Goal: Task Accomplishment & Management: Manage account settings

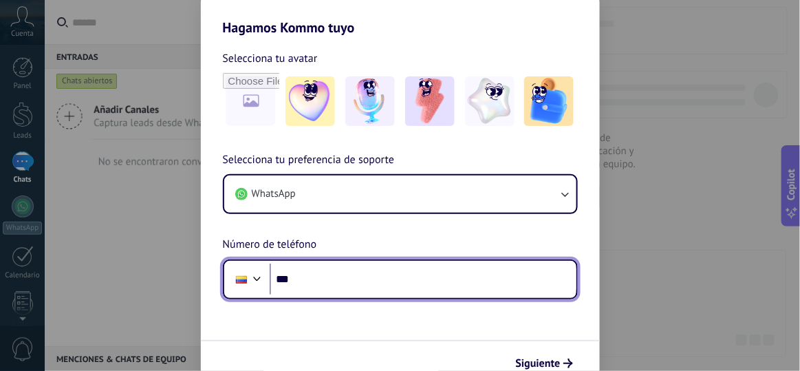
click at [346, 279] on input "***" at bounding box center [423, 280] width 307 height 32
type input "**********"
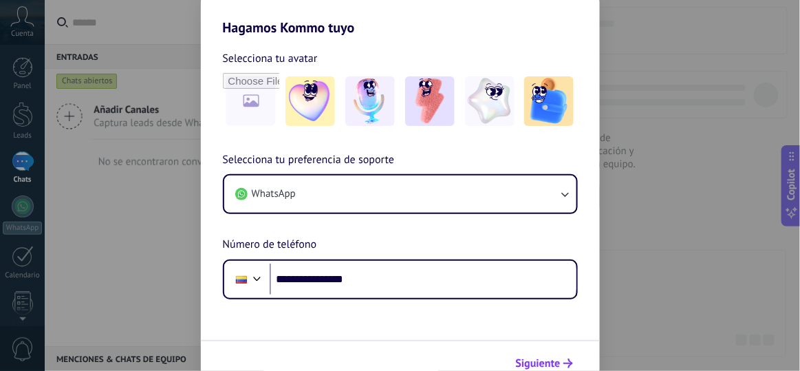
click at [533, 362] on span "Siguiente" at bounding box center [538, 364] width 45 height 10
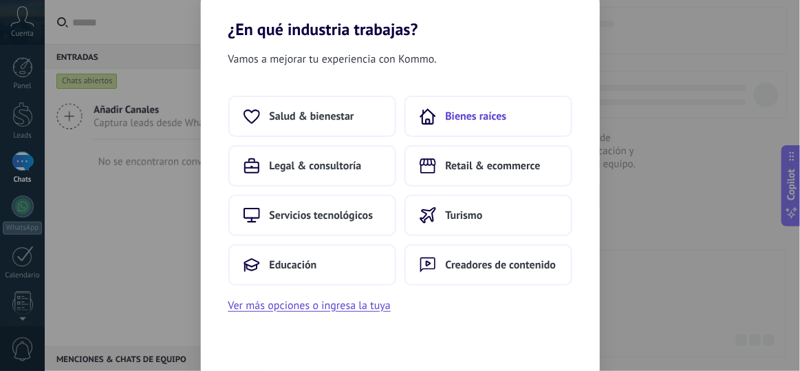
click at [486, 110] on span "Bienes raíces" at bounding box center [476, 116] width 61 height 14
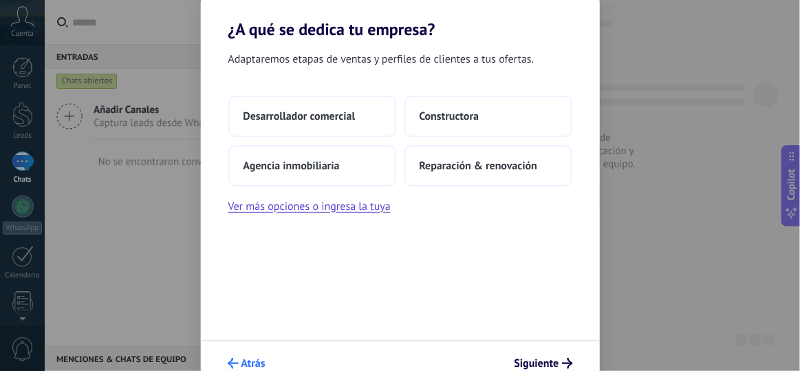
click at [253, 360] on span "Atrás" at bounding box center [254, 364] width 24 height 10
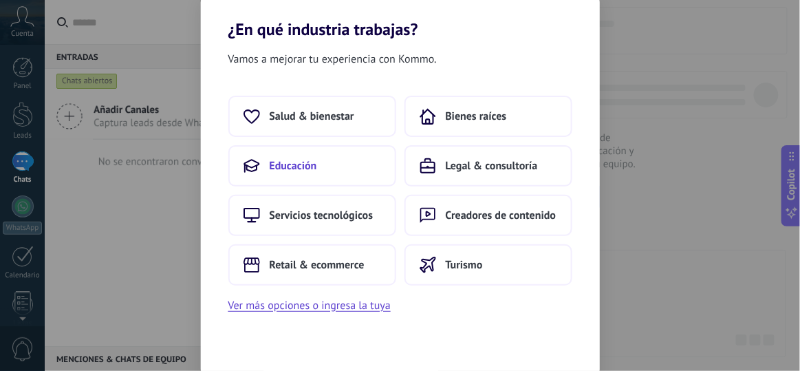
click at [308, 160] on span "Educación" at bounding box center [293, 166] width 47 height 14
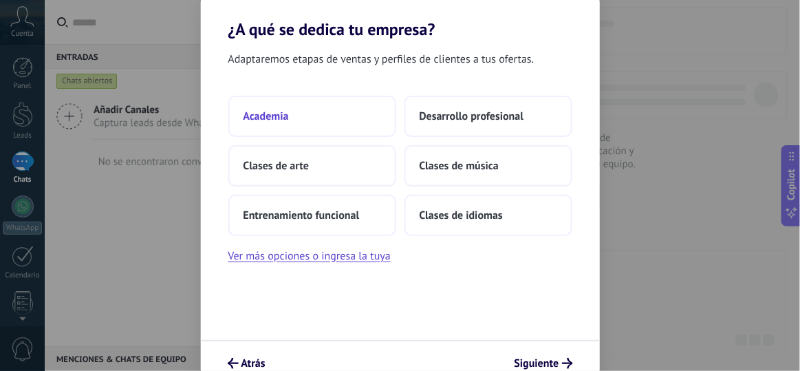
click at [306, 131] on button "Academia" at bounding box center [312, 116] width 168 height 41
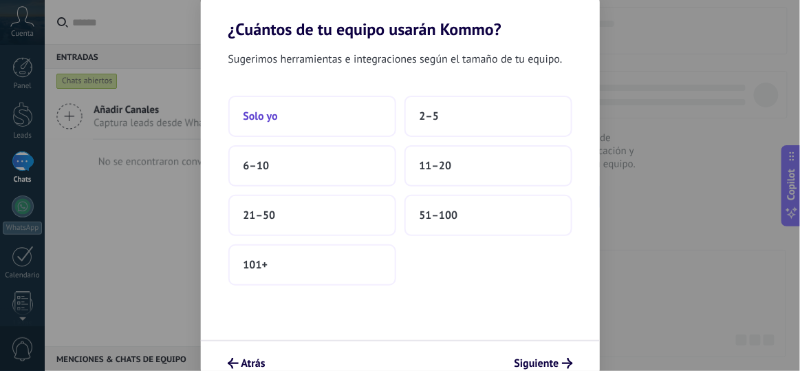
click at [337, 116] on button "Solo yo" at bounding box center [312, 116] width 168 height 41
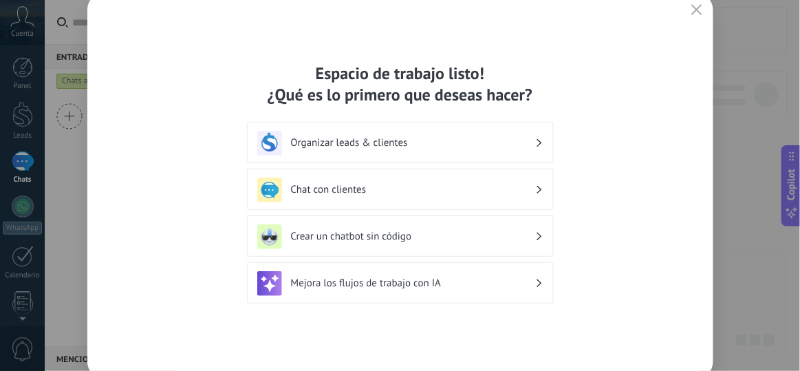
click at [459, 135] on div "Organizar leads & clientes" at bounding box center [400, 143] width 286 height 25
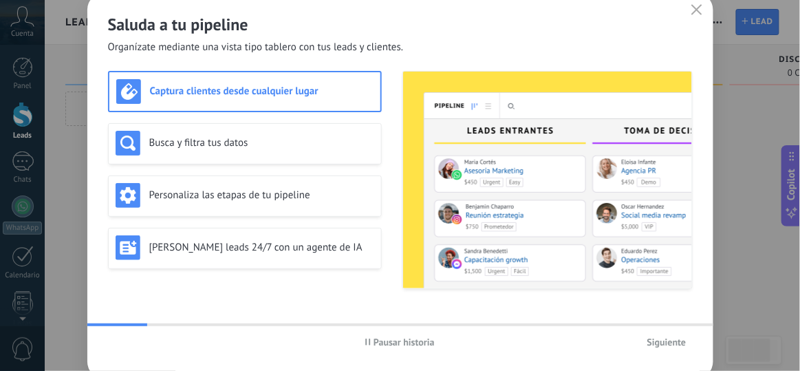
click at [702, 10] on button "button" at bounding box center [697, 10] width 18 height 19
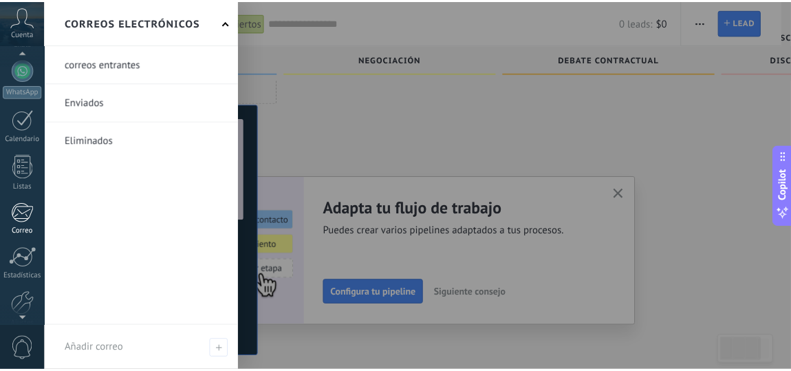
scroll to position [200, 0]
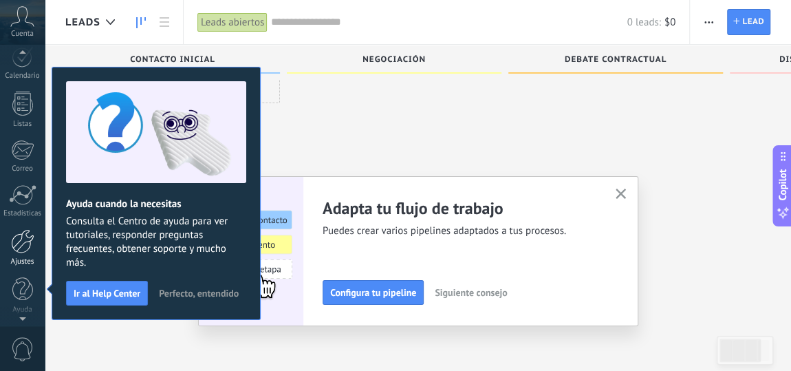
click at [23, 261] on div "Ajustes" at bounding box center [23, 261] width 40 height 9
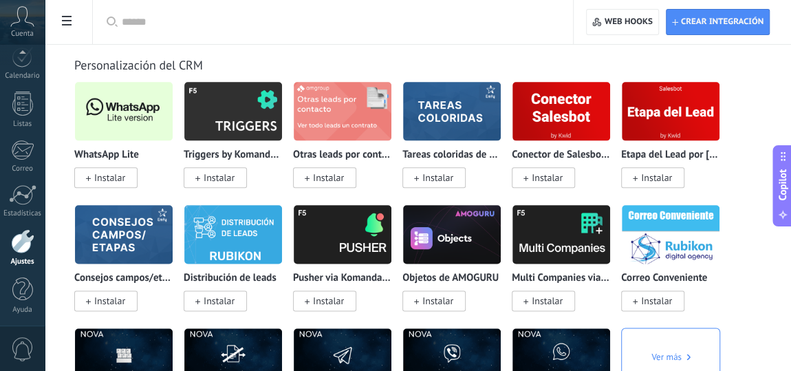
scroll to position [3378, 0]
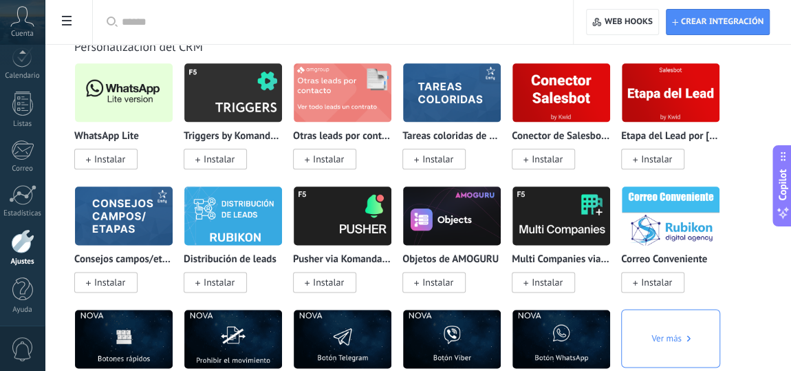
click at [92, 164] on span "Instalar" at bounding box center [105, 159] width 63 height 21
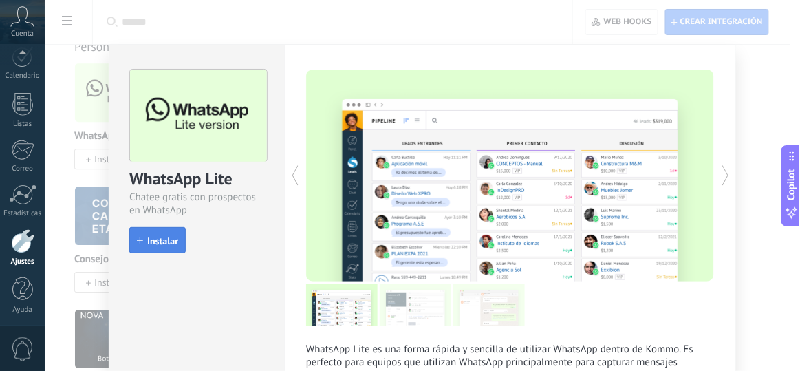
click at [167, 240] on span "Instalar" at bounding box center [162, 241] width 31 height 10
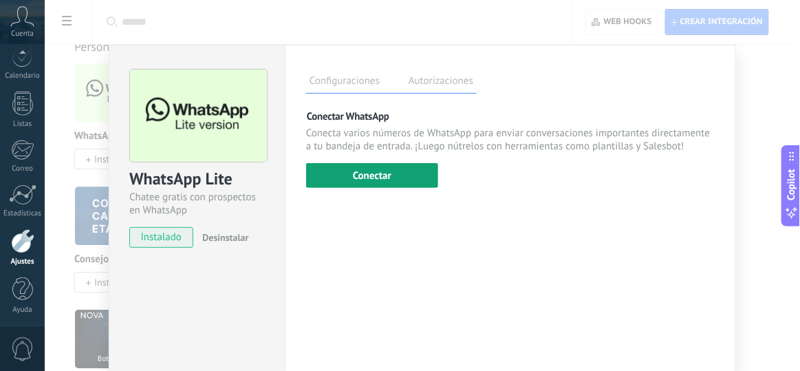
click at [414, 164] on button "Conectar" at bounding box center [372, 175] width 132 height 25
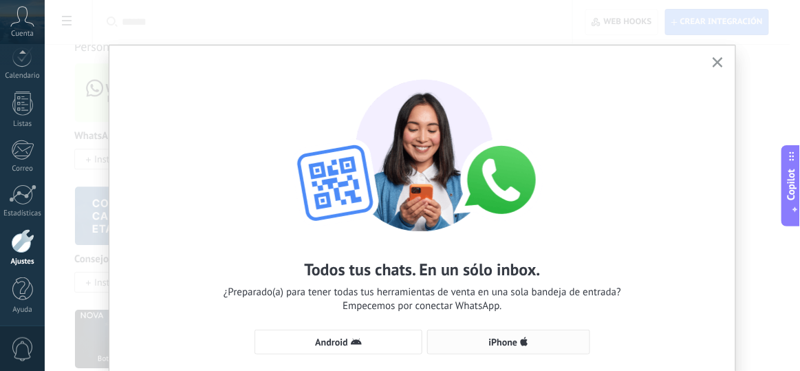
click at [472, 340] on span "iPhone" at bounding box center [509, 342] width 148 height 11
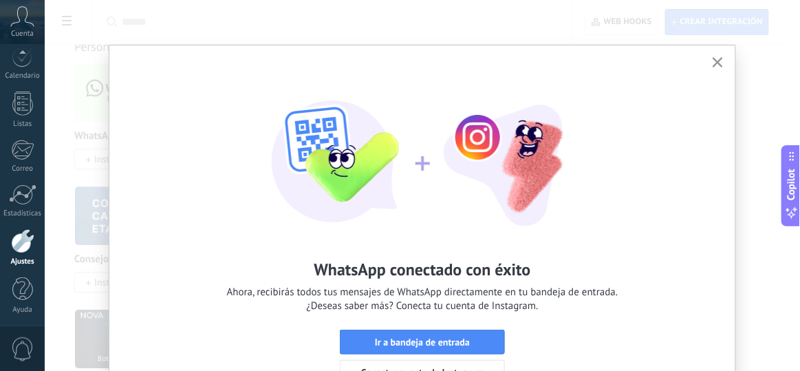
click at [724, 68] on button "button" at bounding box center [718, 63] width 17 height 19
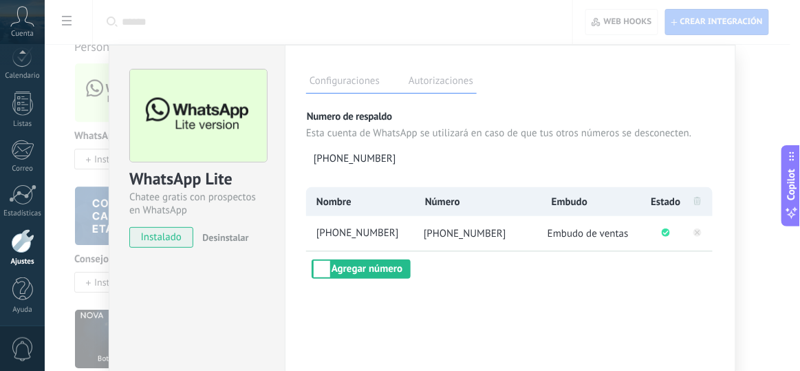
click at [765, 103] on div "WhatsApp Lite Chatee gratis con prospectos en WhatsApp instalado Desinstalar Co…" at bounding box center [423, 185] width 756 height 371
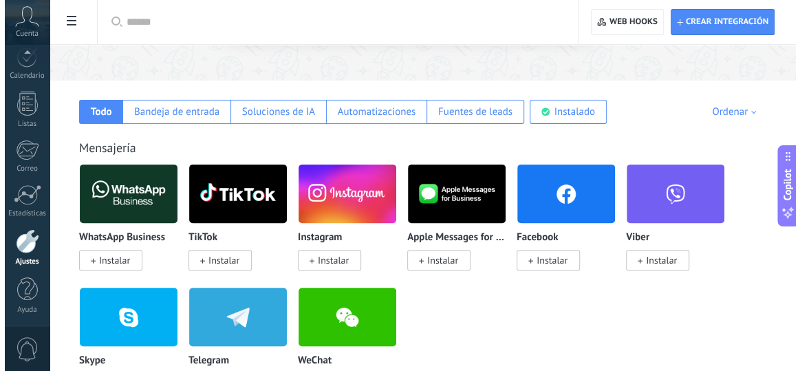
scroll to position [187, 0]
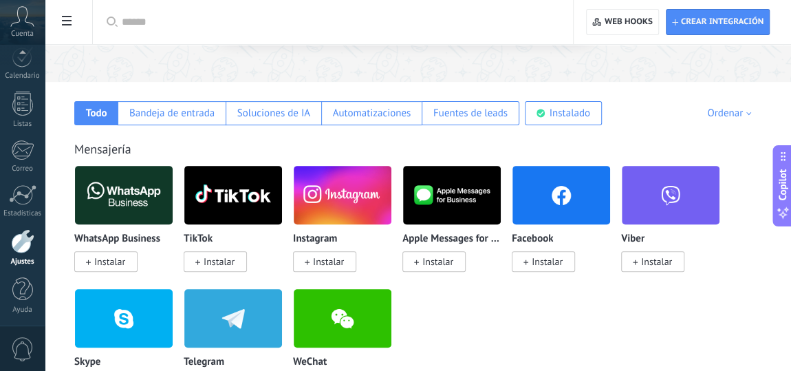
click at [332, 257] on span "Instalar" at bounding box center [328, 261] width 31 height 12
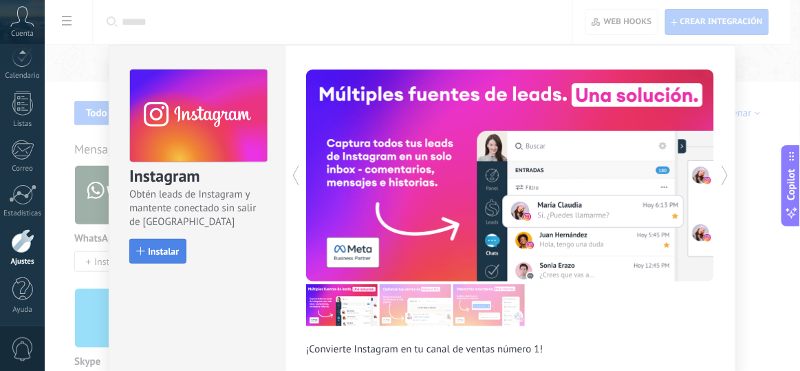
click at [146, 243] on button "Instalar" at bounding box center [157, 251] width 57 height 25
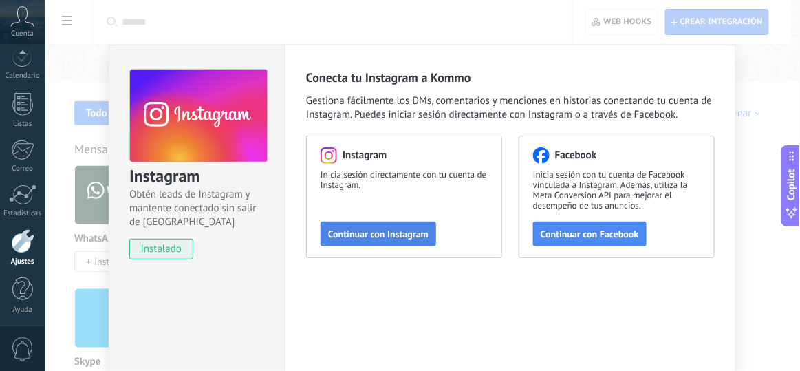
click at [348, 231] on span "Continuar con Instagram" at bounding box center [378, 234] width 100 height 10
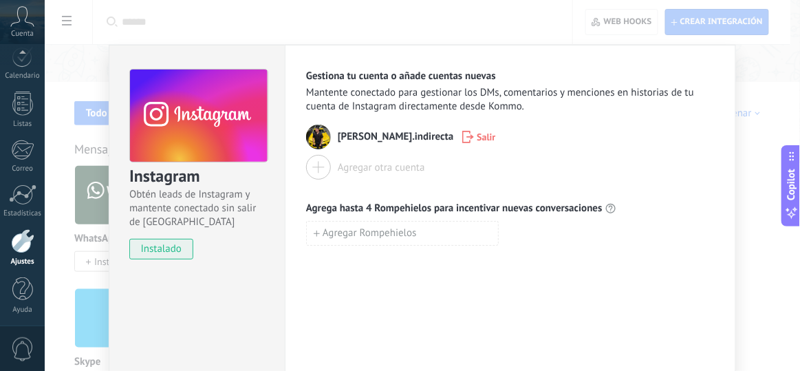
click at [766, 85] on div "Instagram Obtén leads de Instagram y mantente conectado sin salir de Kommo inst…" at bounding box center [423, 185] width 756 height 371
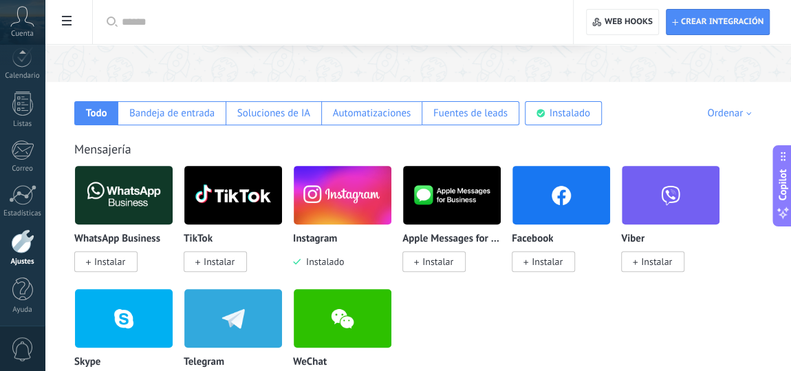
click at [530, 264] on span "Instalar" at bounding box center [543, 261] width 63 height 21
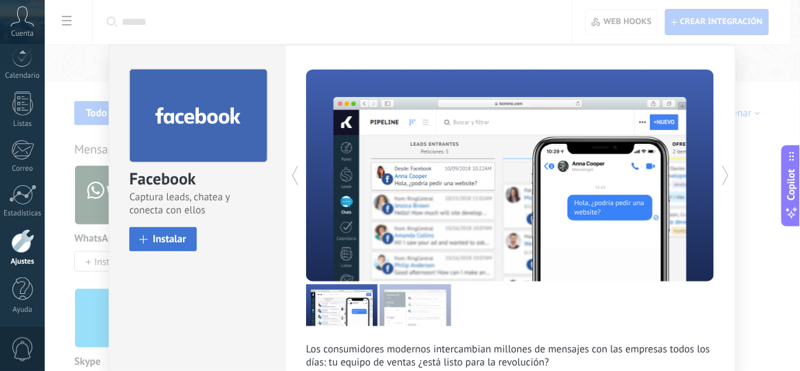
click at [146, 237] on button "Instalar" at bounding box center [162, 239] width 67 height 24
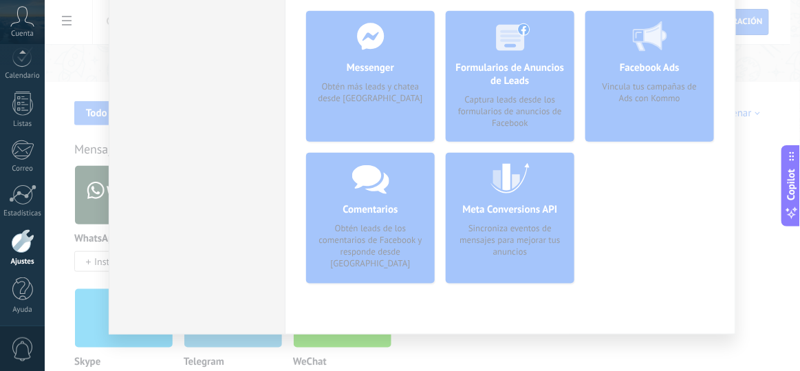
scroll to position [62, 0]
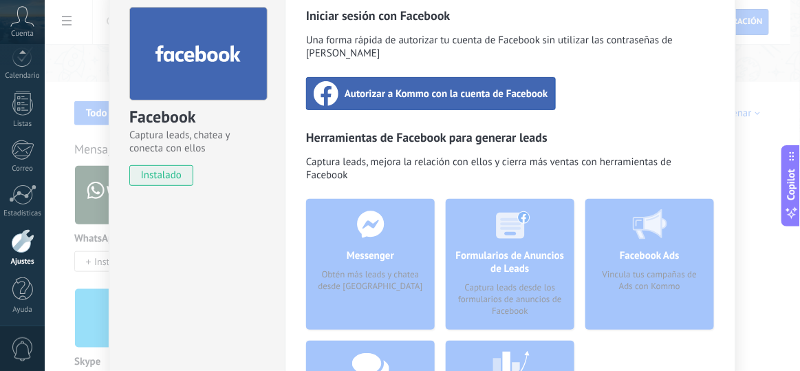
click at [500, 87] on span "Autorizar a Kommo con la cuenta de Facebook" at bounding box center [447, 94] width 204 height 14
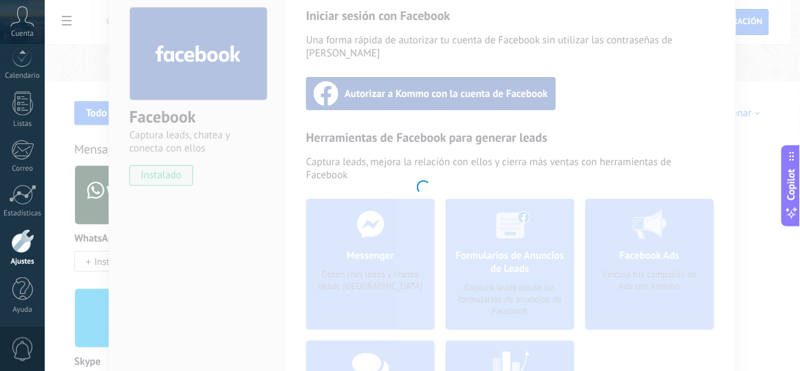
click at [784, 85] on div at bounding box center [423, 185] width 756 height 371
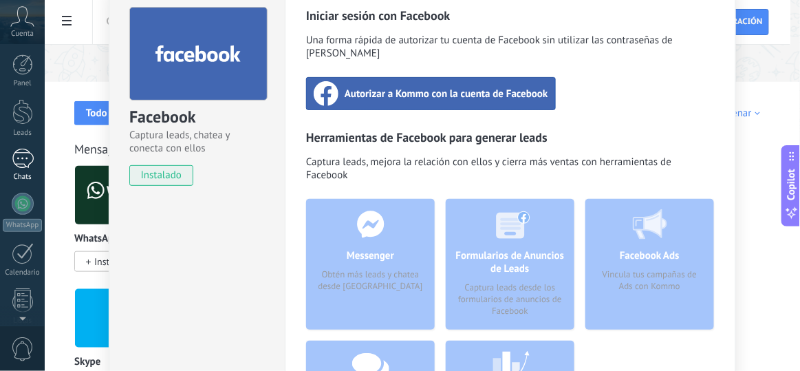
scroll to position [0, 0]
click at [19, 133] on div "Leads" at bounding box center [23, 135] width 40 height 9
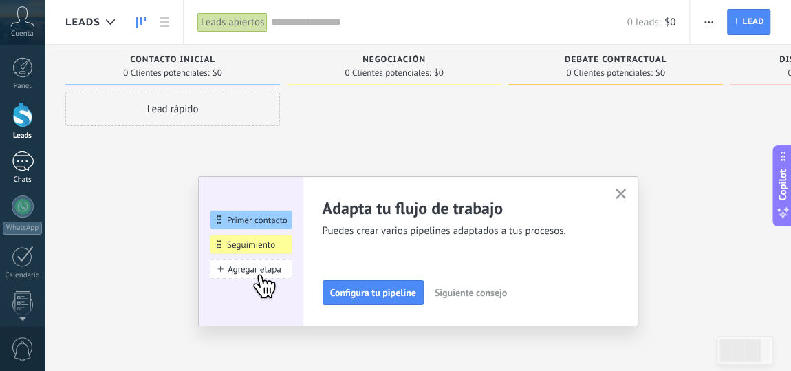
click at [27, 164] on div at bounding box center [23, 161] width 22 height 20
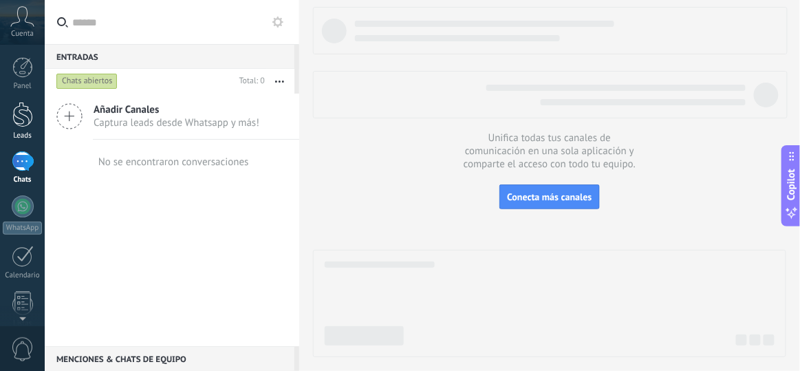
click at [16, 116] on div at bounding box center [22, 114] width 21 height 25
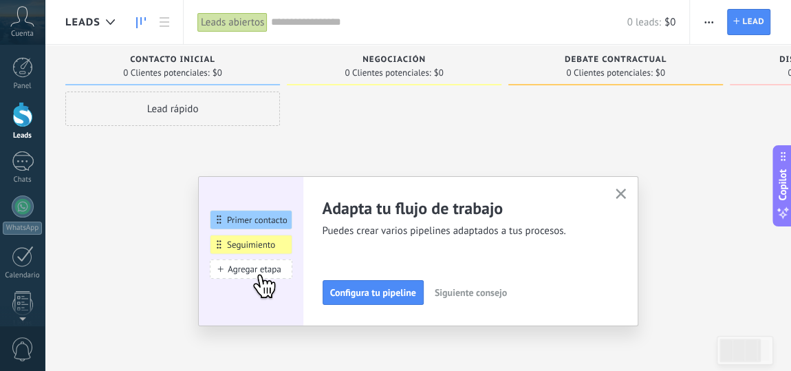
click at [621, 189] on icon "button" at bounding box center [621, 194] width 10 height 10
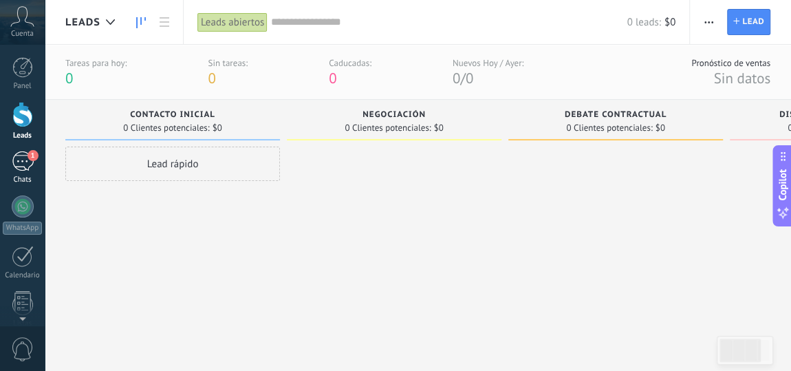
click at [0, 159] on link "1 Chats" at bounding box center [22, 167] width 45 height 33
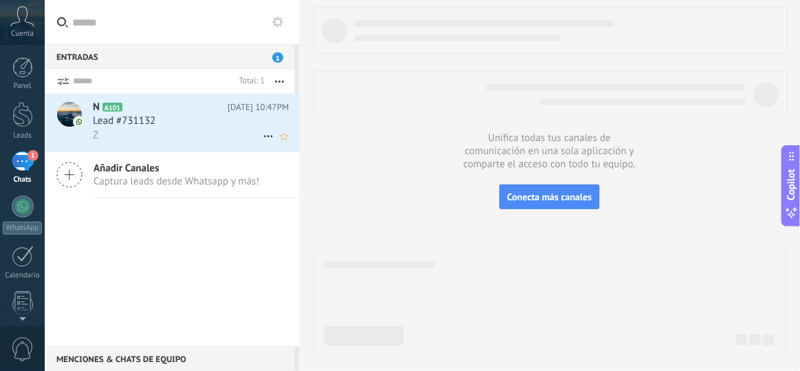
click at [107, 123] on span "Lead #731132" at bounding box center [124, 121] width 63 height 14
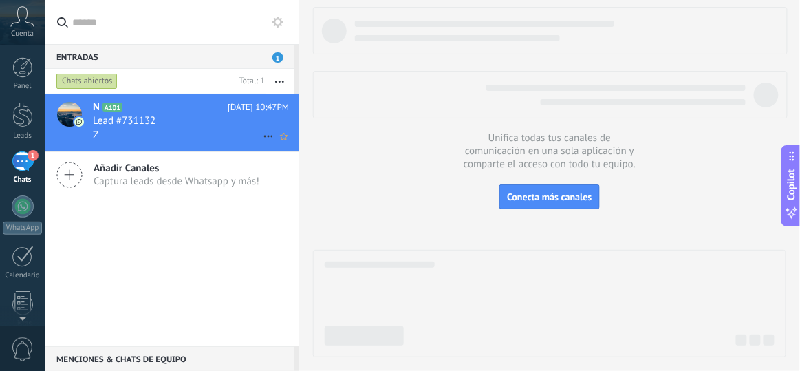
click at [112, 123] on span "Lead #731132" at bounding box center [124, 121] width 63 height 14
click at [109, 138] on div "Z" at bounding box center [191, 135] width 196 height 14
click at [34, 183] on div "Chats" at bounding box center [23, 179] width 40 height 9
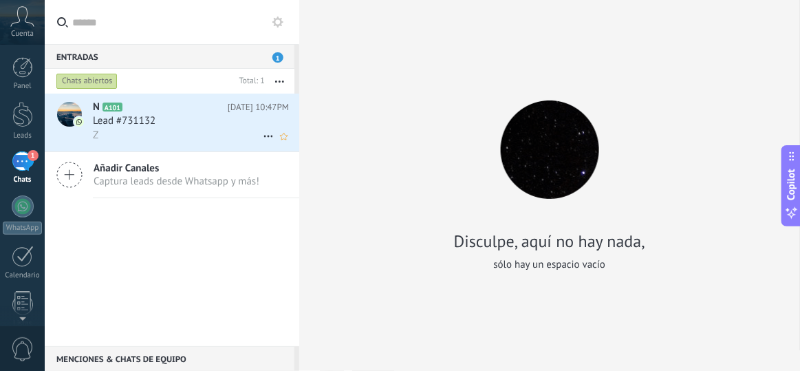
click at [117, 133] on div "Z" at bounding box center [191, 135] width 196 height 14
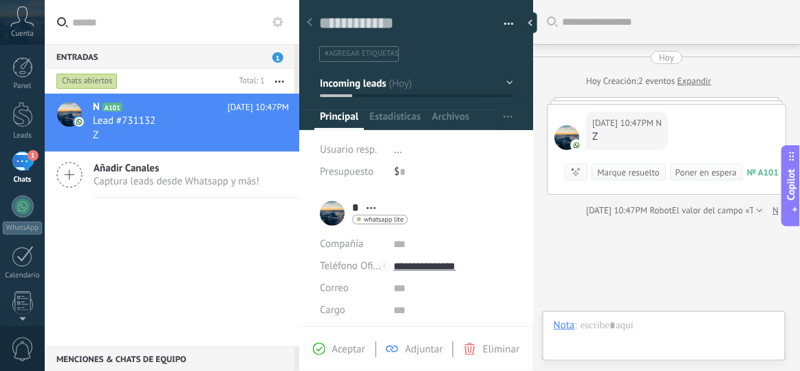
scroll to position [20, 0]
click at [403, 48] on ul "#agregar etiquetas" at bounding box center [414, 54] width 192 height 19
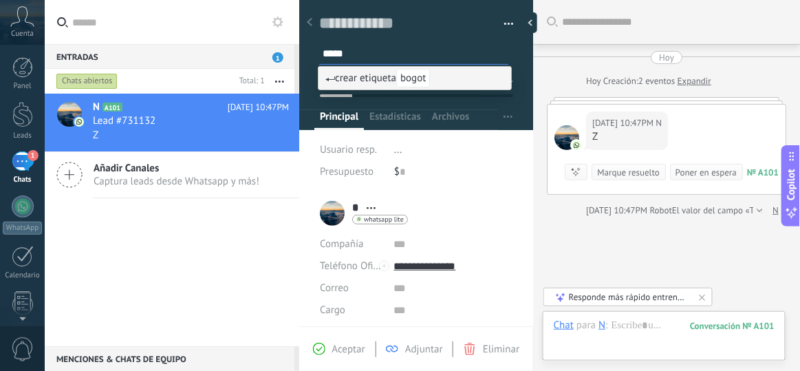
type input "******"
type input "*********"
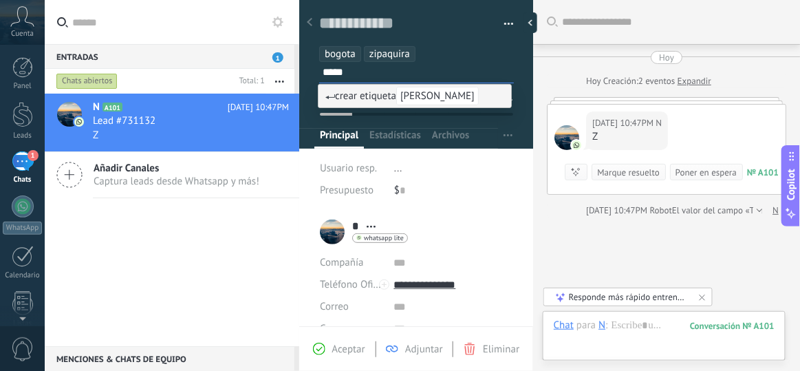
type input "******"
type input "****"
type input "********"
type input "****"
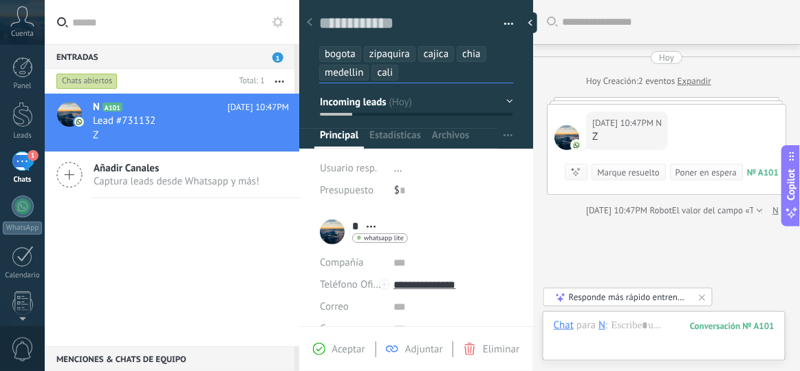
click at [310, 23] on icon at bounding box center [310, 22] width 6 height 8
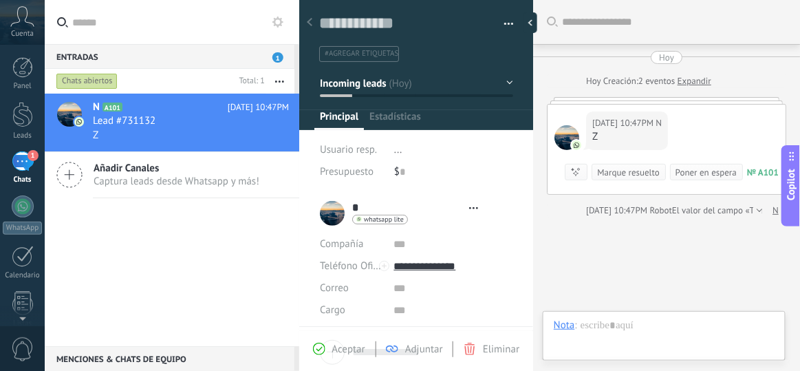
scroll to position [20, 0]
click at [20, 162] on div "1" at bounding box center [23, 161] width 22 height 20
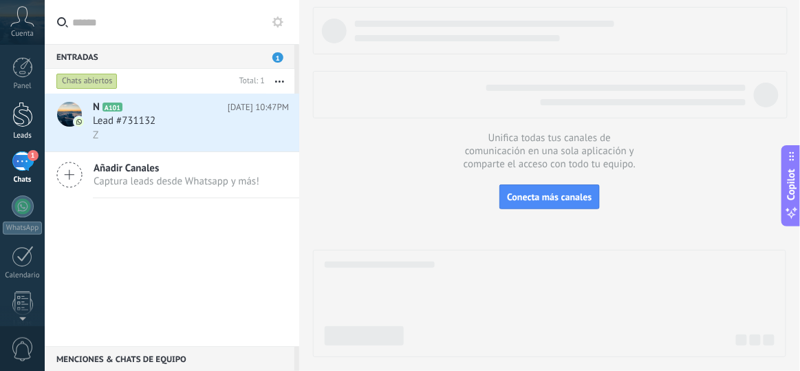
click at [30, 122] on div at bounding box center [22, 114] width 21 height 25
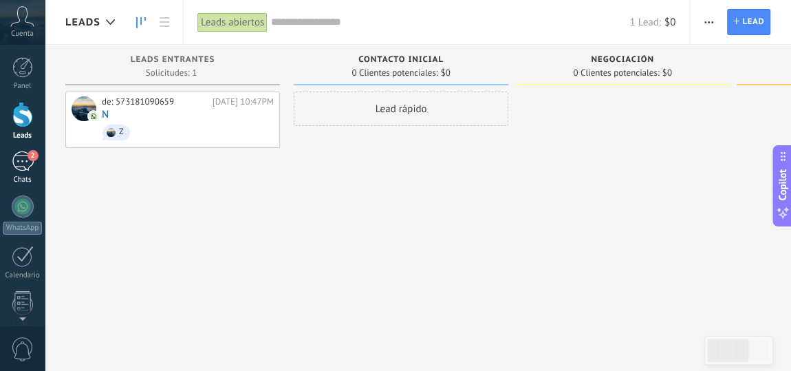
click at [13, 179] on div "Chats" at bounding box center [23, 179] width 40 height 9
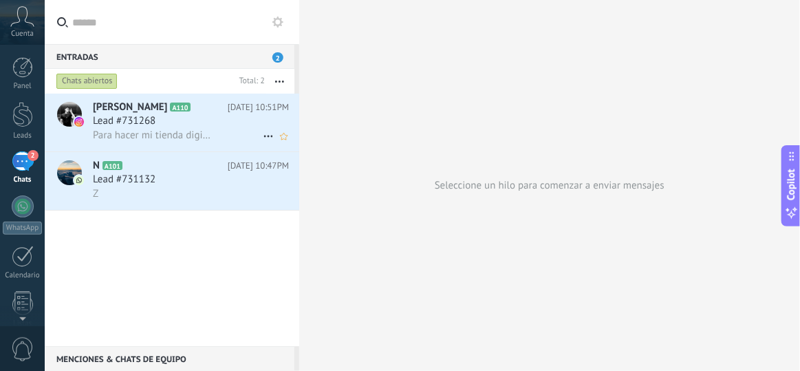
click at [181, 133] on span "Para hacer mi tienda digital" at bounding box center [153, 135] width 120 height 13
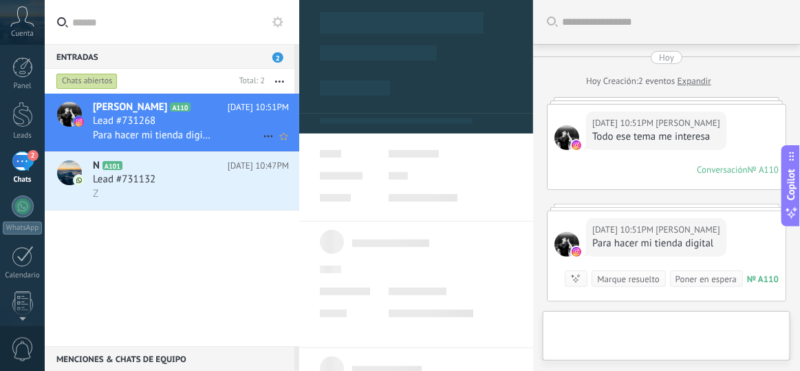
type textarea "**********"
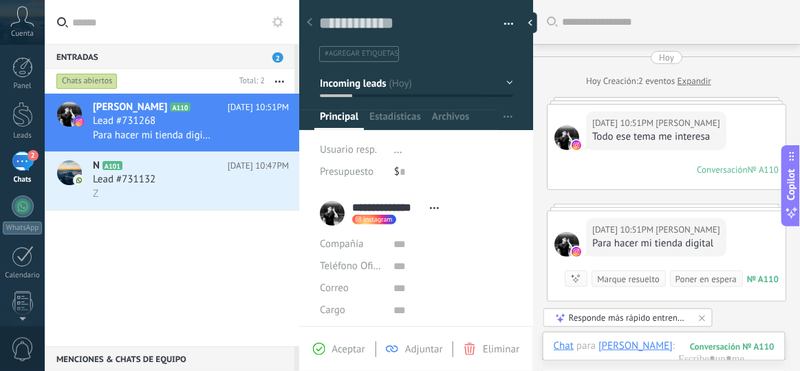
click at [701, 76] on link "Expandir" at bounding box center [695, 81] width 34 height 14
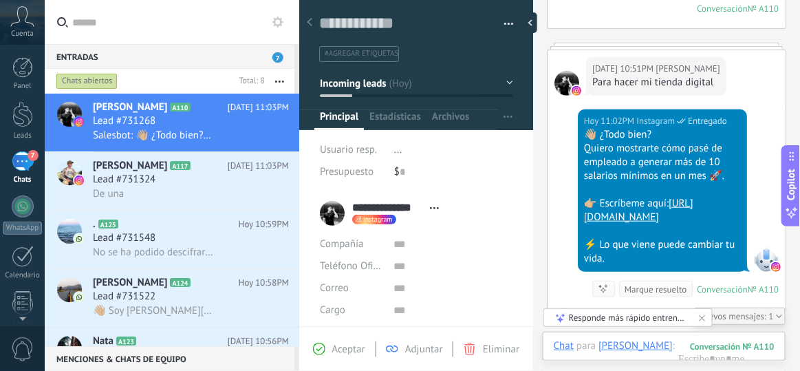
scroll to position [239, 0]
